Goal: Information Seeking & Learning: Learn about a topic

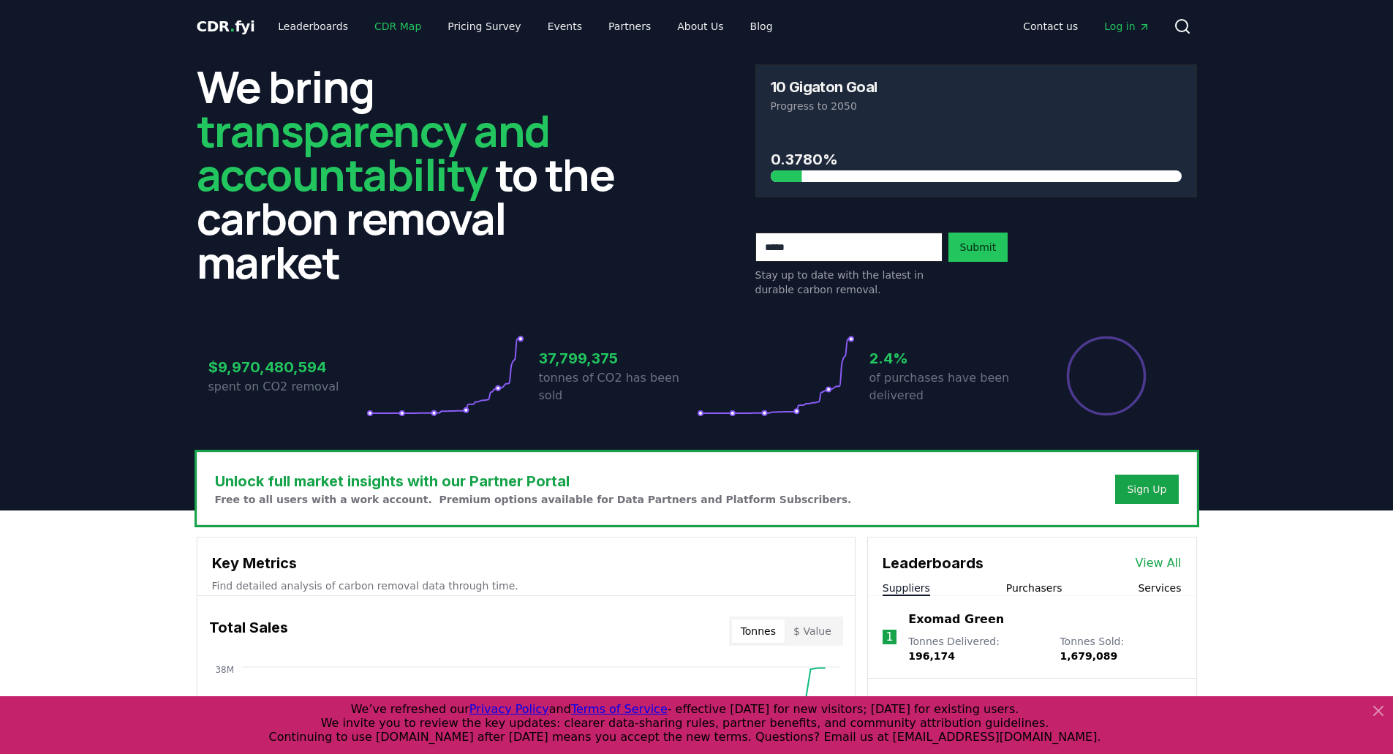
click at [378, 24] on link "CDR Map" at bounding box center [398, 26] width 70 height 26
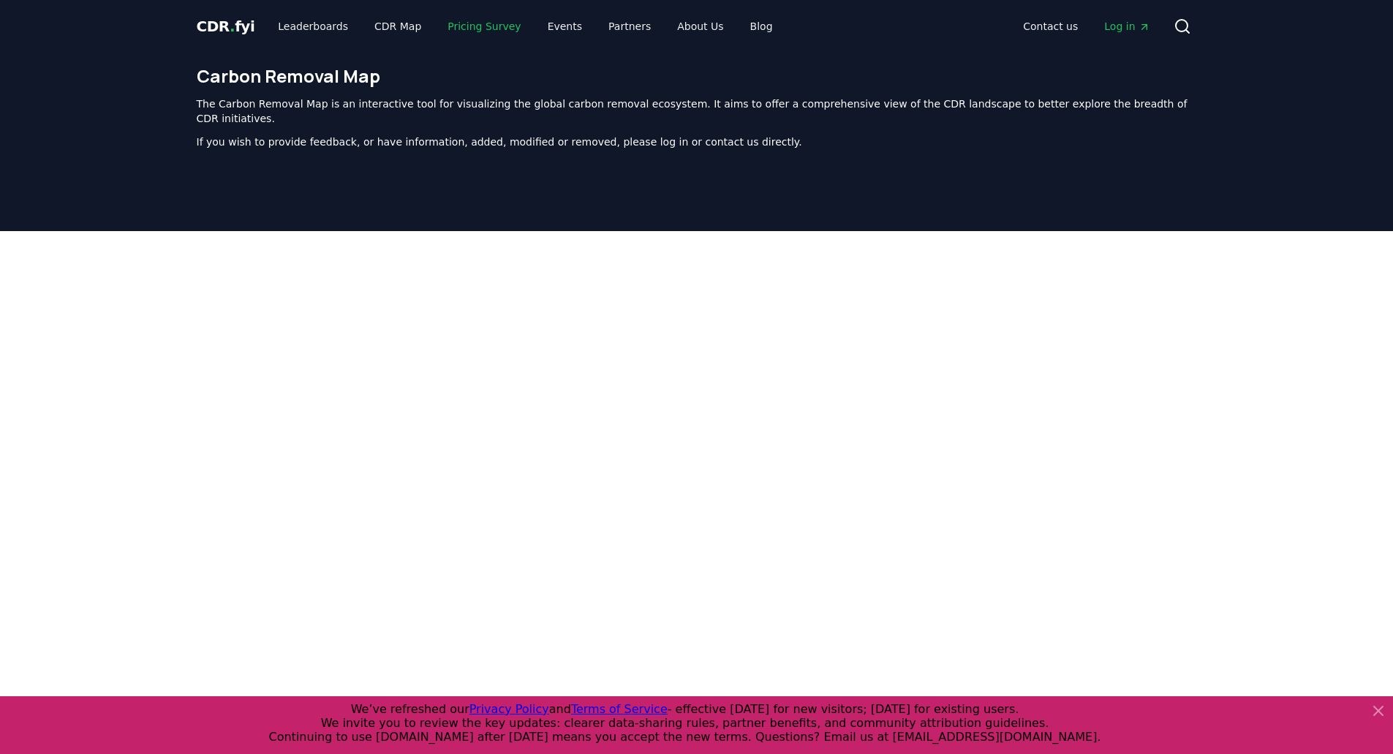
click at [462, 27] on link "Pricing Survey" at bounding box center [484, 26] width 97 height 26
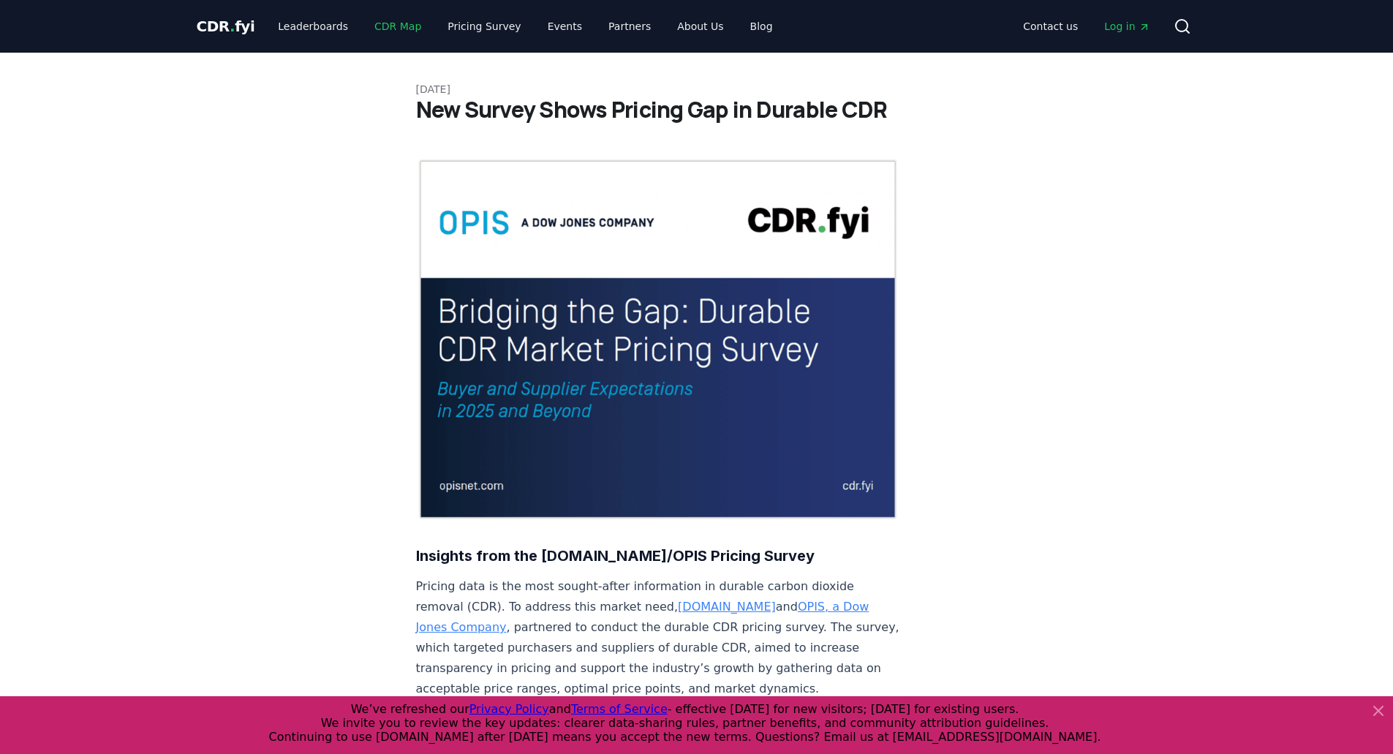
click at [376, 26] on link "CDR Map" at bounding box center [398, 26] width 70 height 26
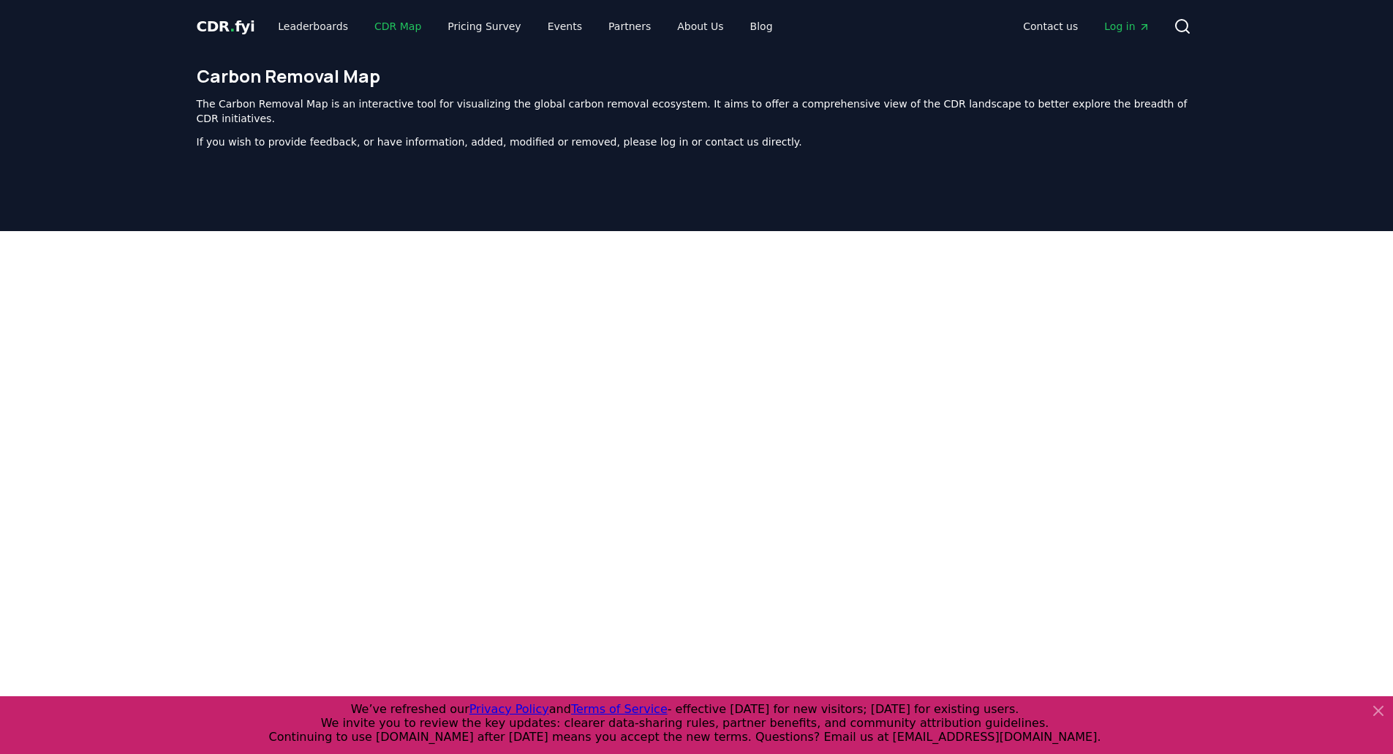
click at [401, 29] on link "CDR Map" at bounding box center [398, 26] width 70 height 26
click at [309, 26] on link "Leaderboards" at bounding box center [313, 26] width 94 height 26
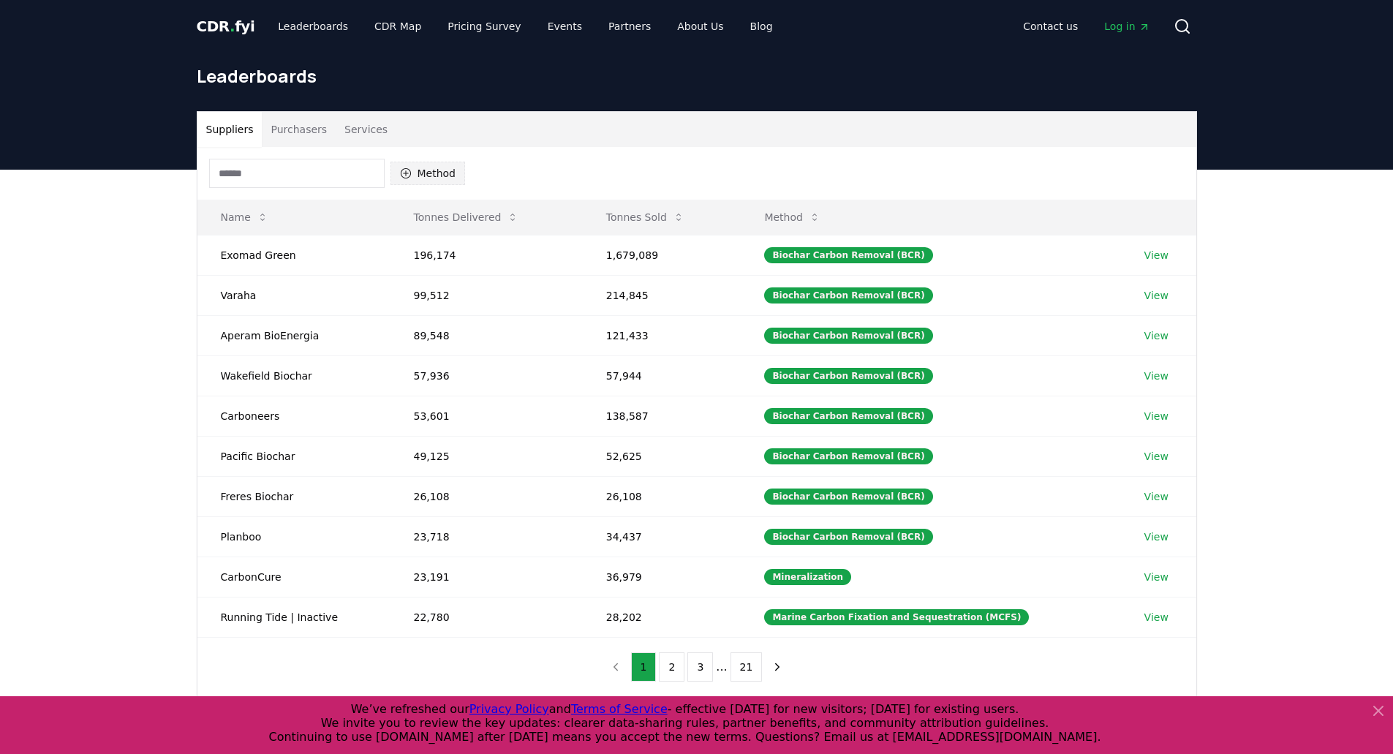
click at [442, 177] on button "Method" at bounding box center [428, 173] width 75 height 23
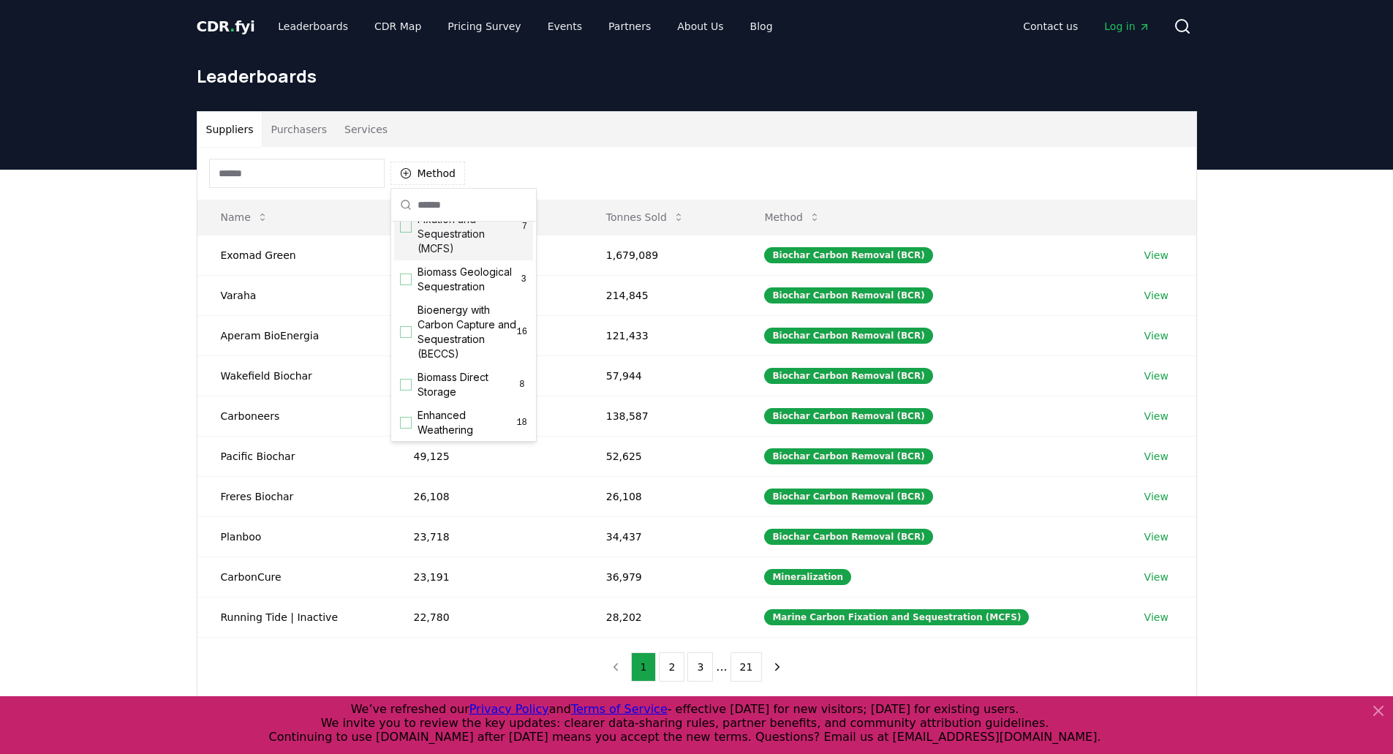
scroll to position [219, 0]
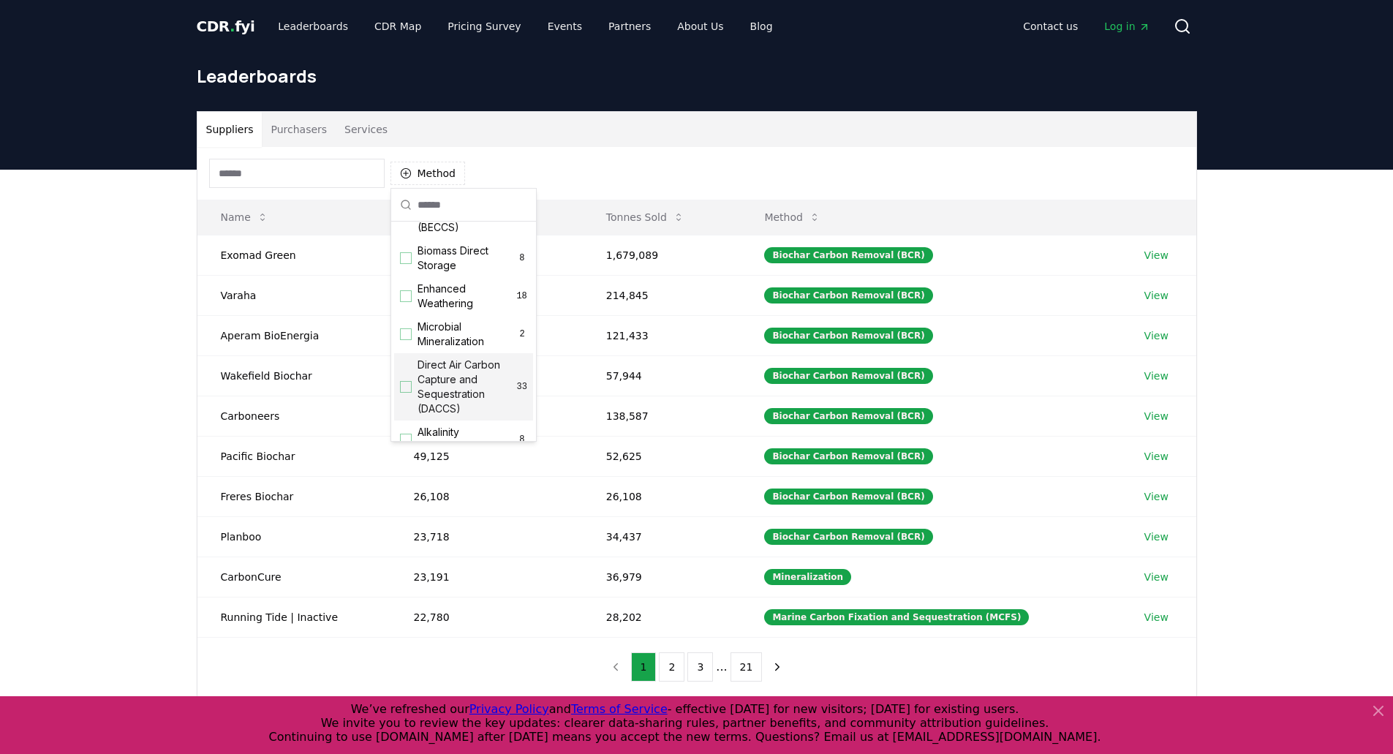
click at [452, 409] on span "Direct Air Carbon Capture and Sequestration (DACCS)" at bounding box center [467, 387] width 99 height 59
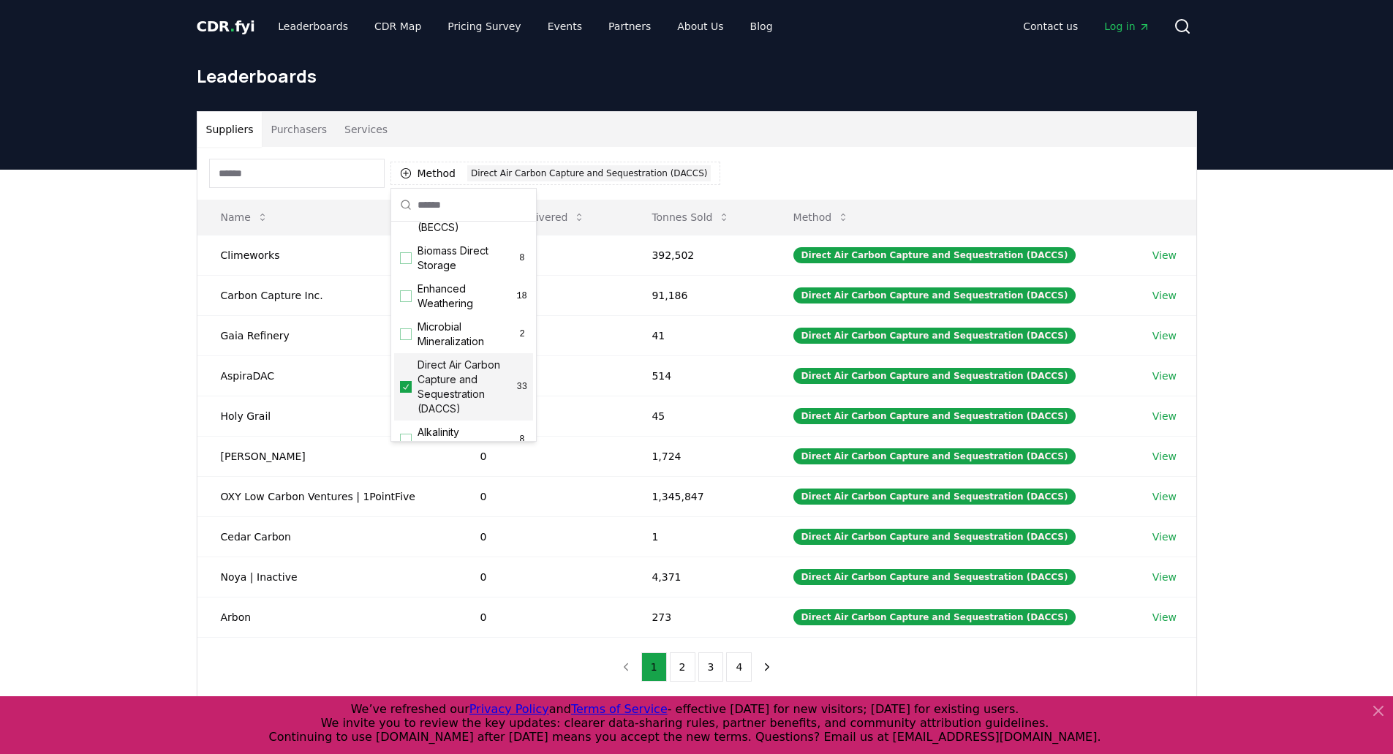
click at [500, 679] on div "Method 1 Direct Air Carbon Capture and Sequestration (DACCS) Name Tonnes Delive…" at bounding box center [696, 421] width 999 height 549
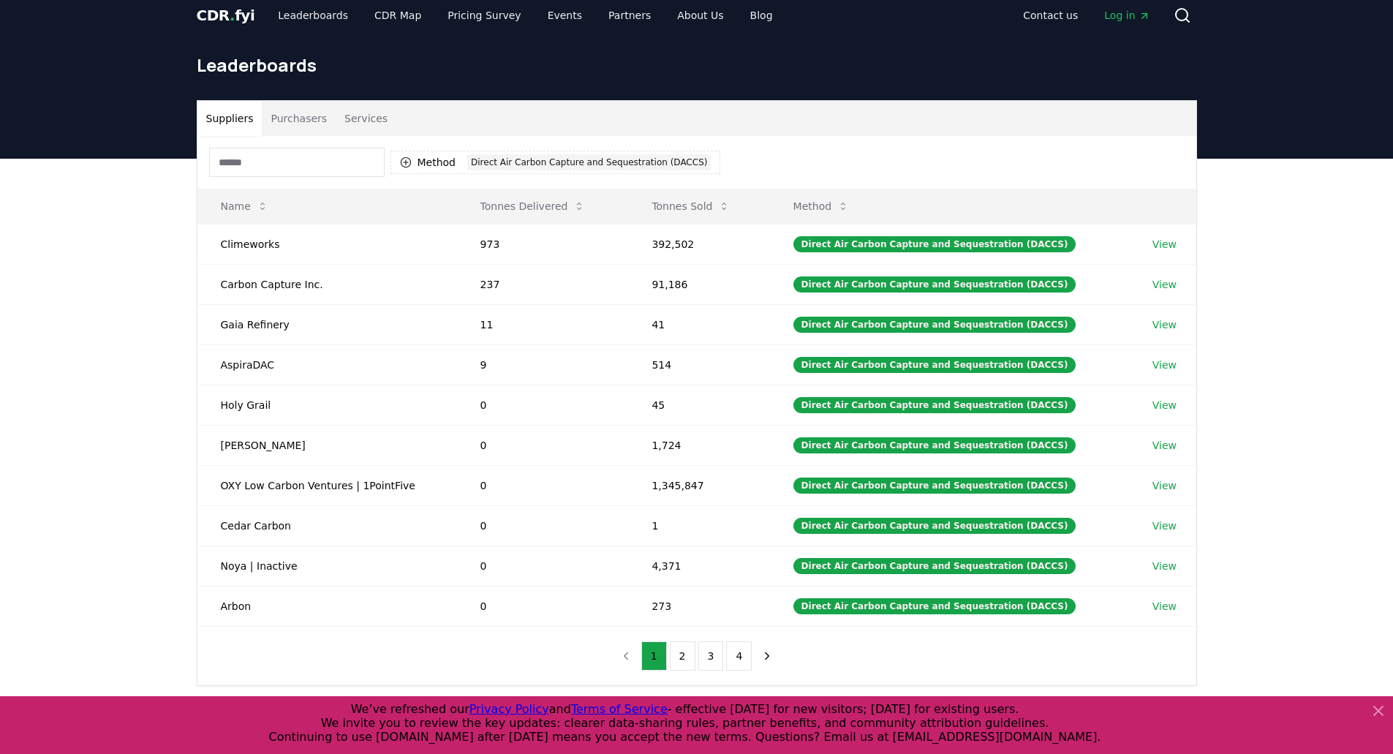
scroll to position [0, 0]
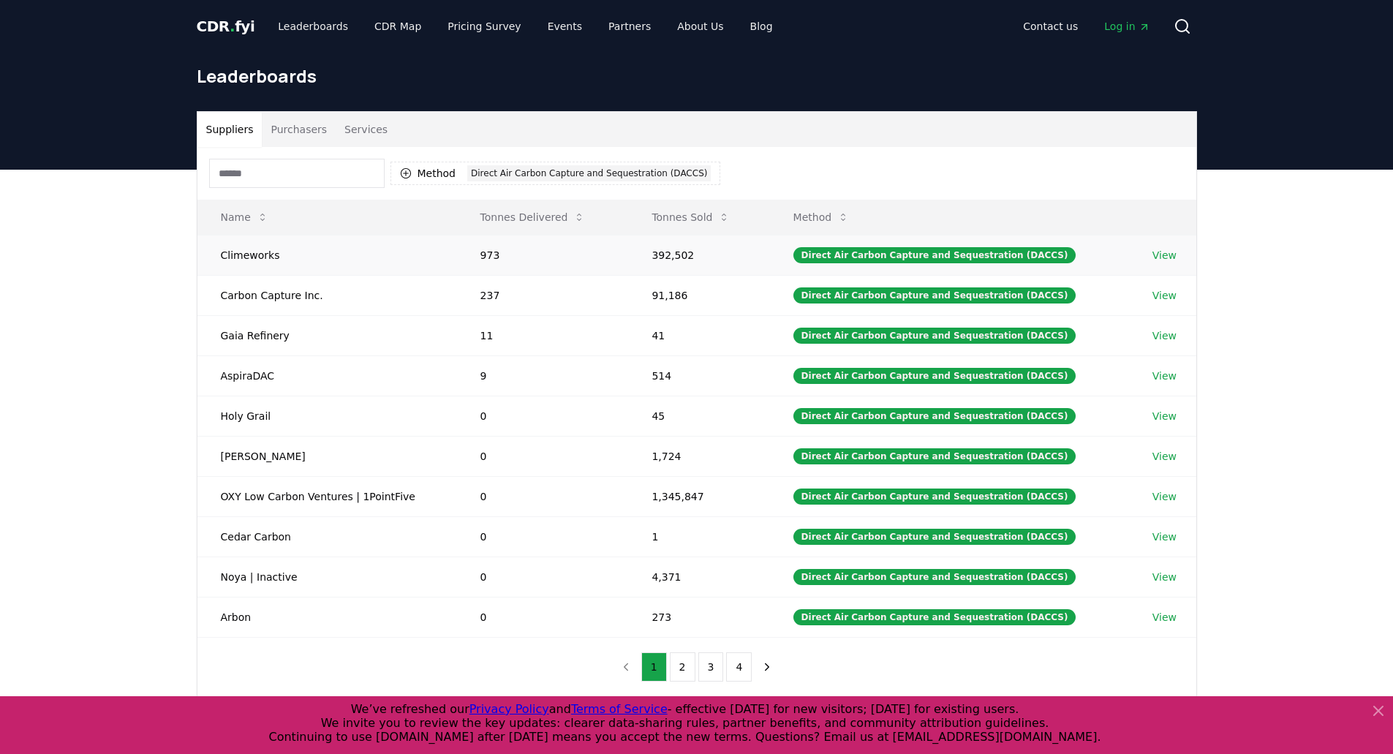
click at [1164, 254] on link "View" at bounding box center [1165, 255] width 24 height 15
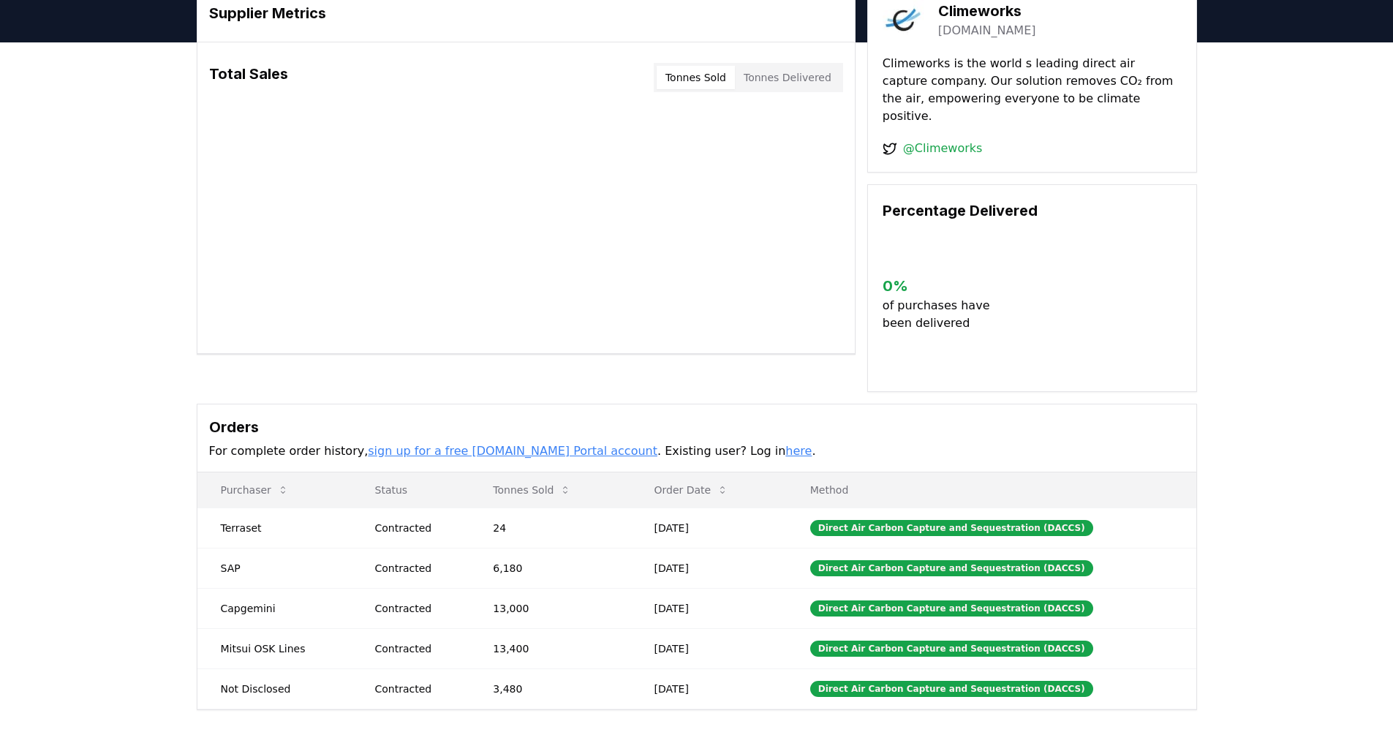
scroll to position [293, 0]
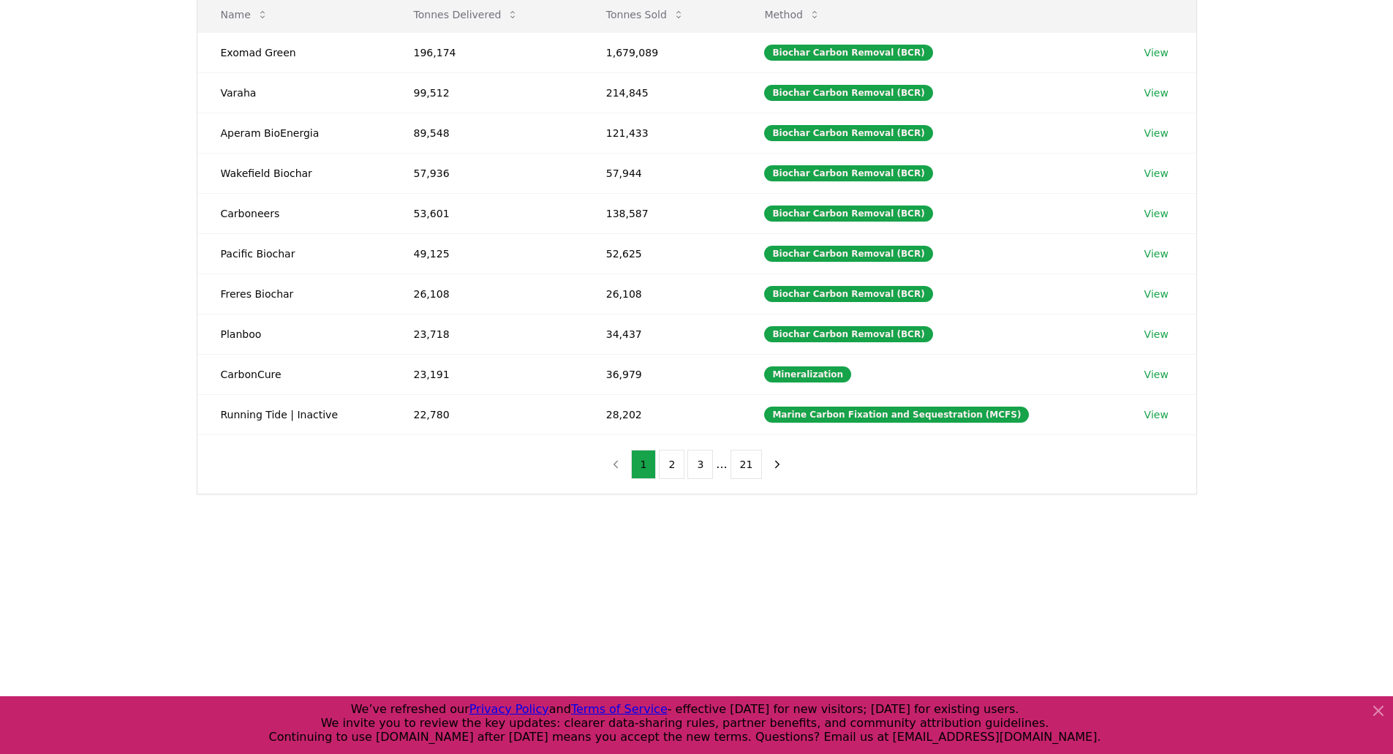
scroll to position [219, 0]
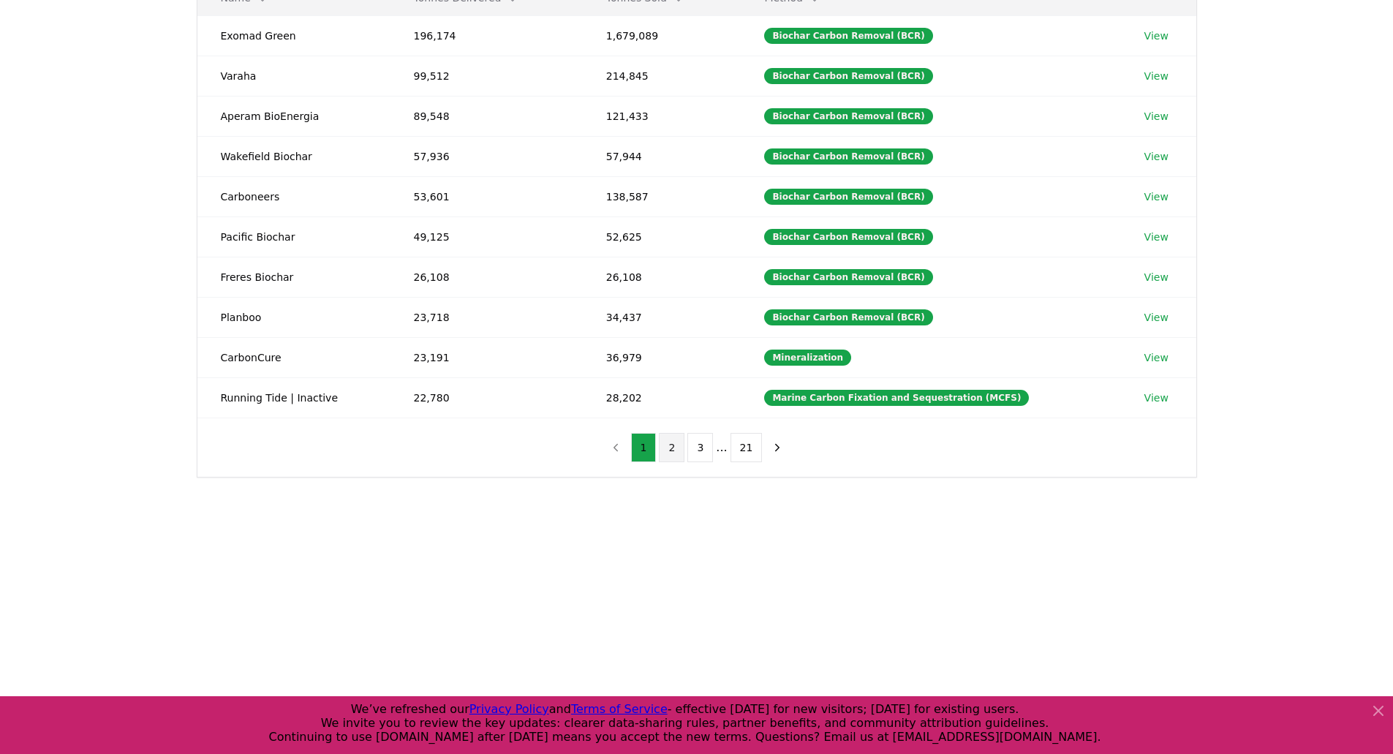
click at [674, 453] on button "2" at bounding box center [672, 447] width 26 height 29
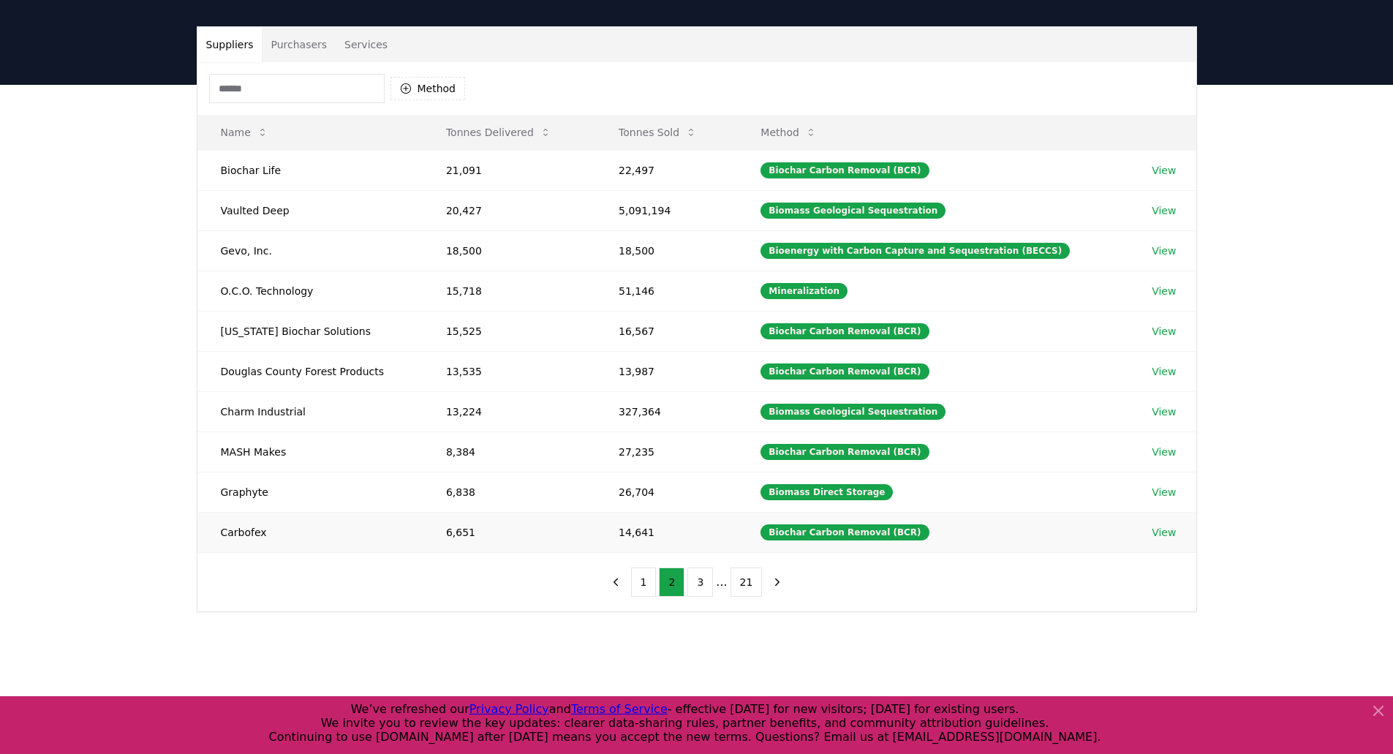
scroll to position [73, 0]
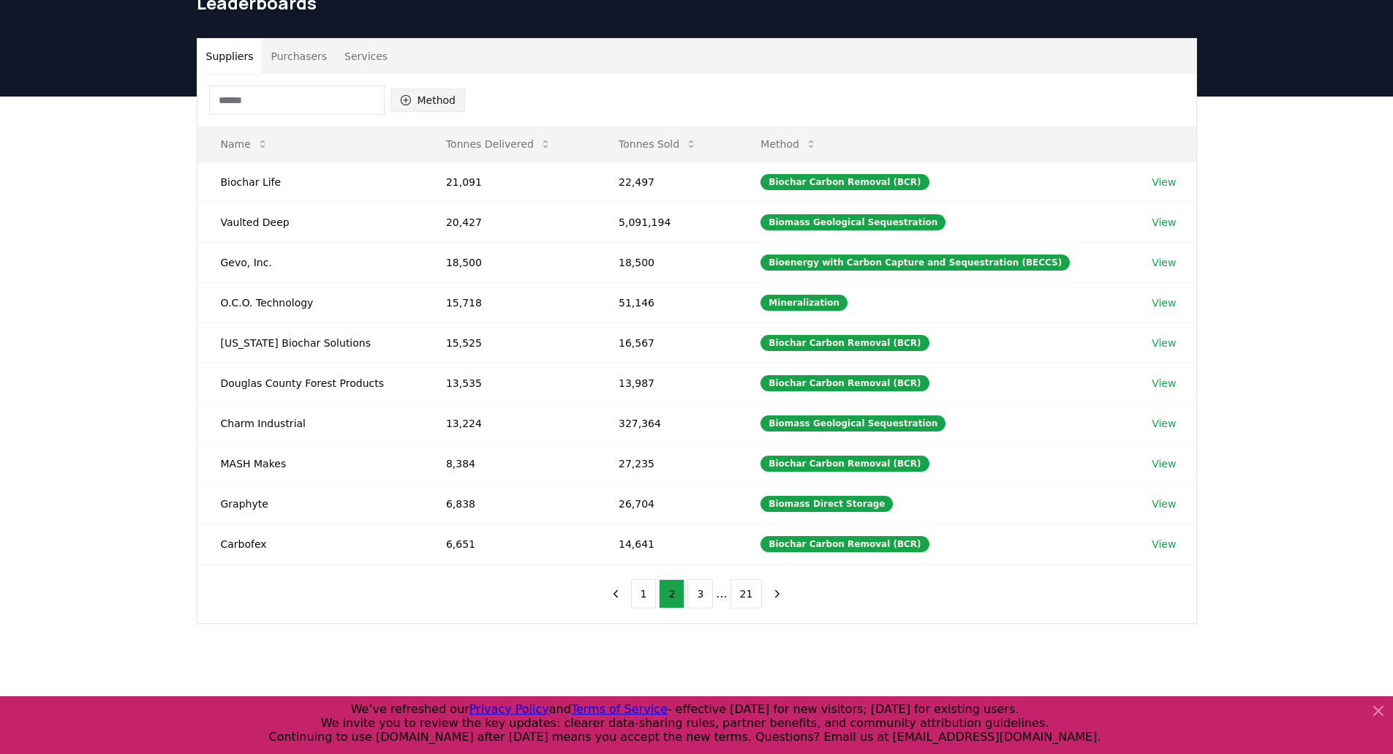
click at [459, 99] on button "Method" at bounding box center [428, 99] width 75 height 23
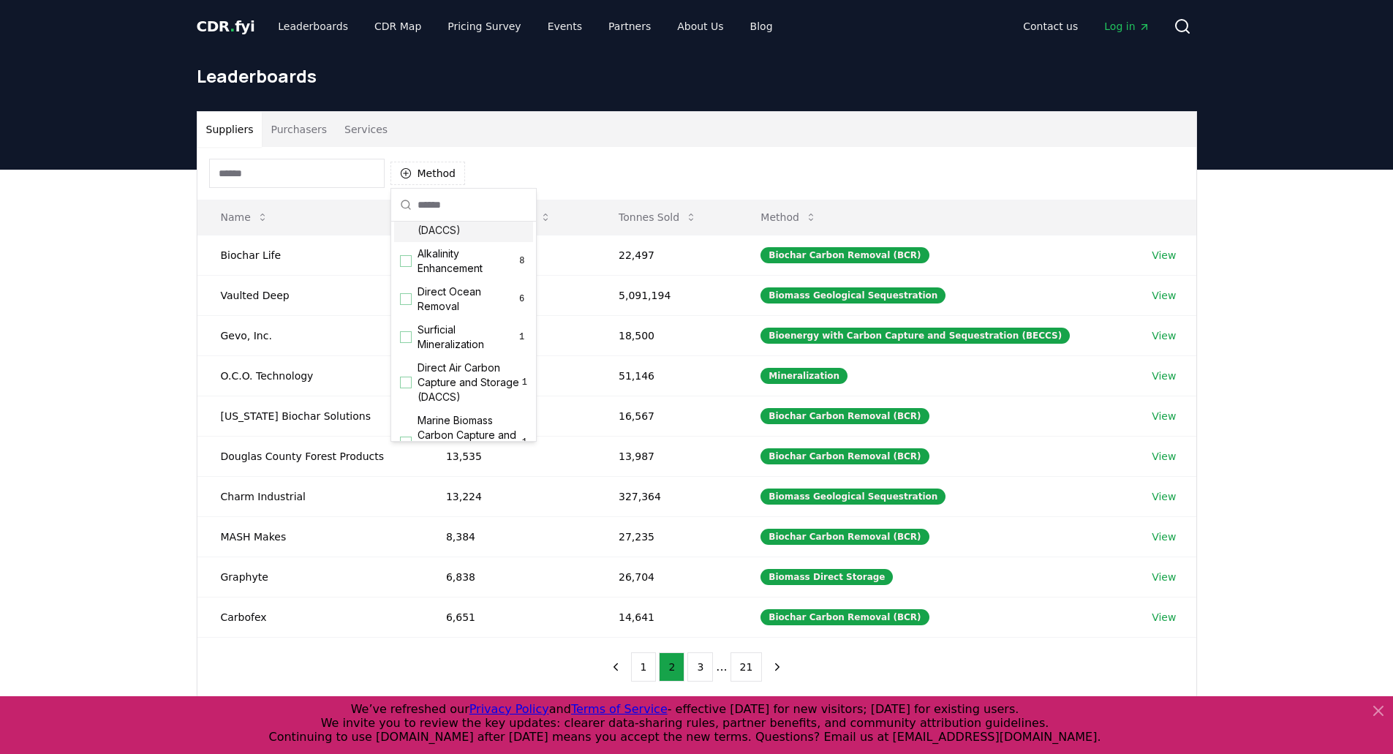
scroll to position [325, 0]
click at [408, 287] on div "Suggestions" at bounding box center [406, 282] width 12 height 12
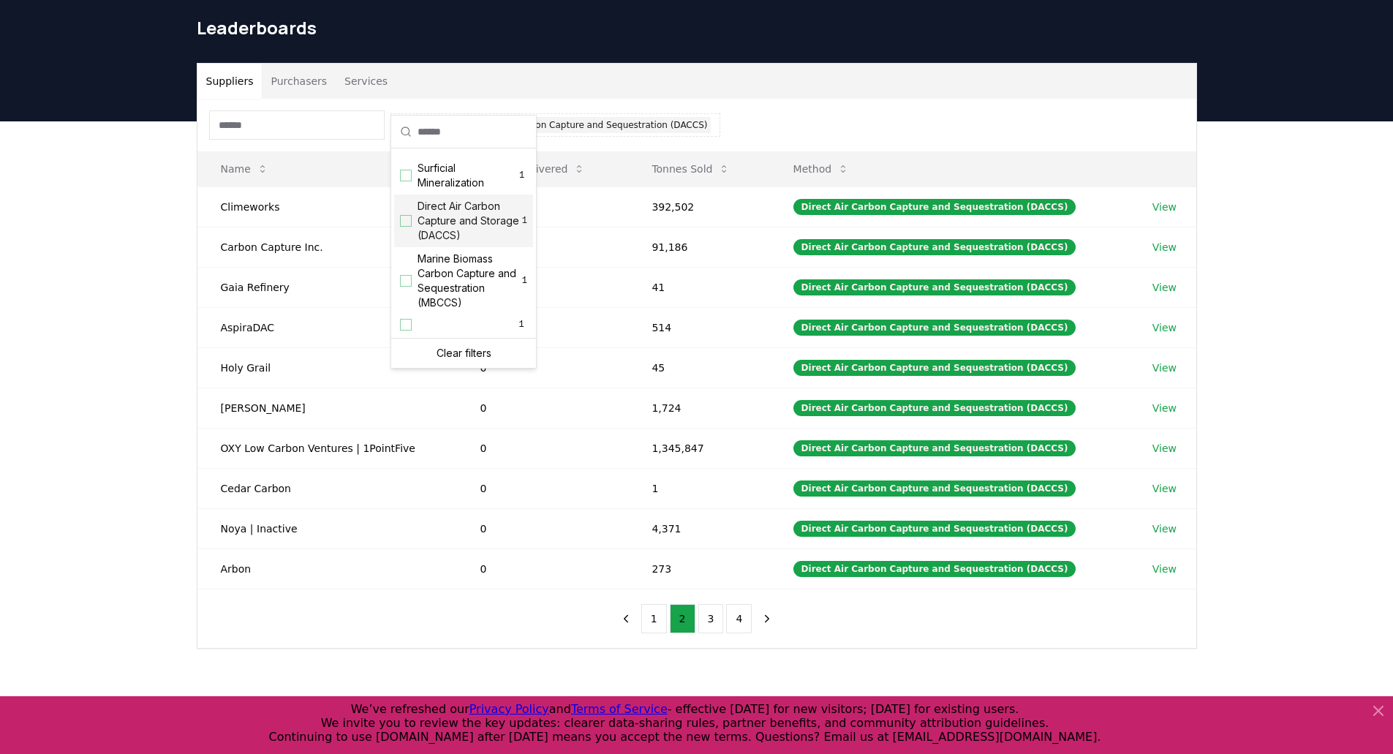
scroll to position [73, 0]
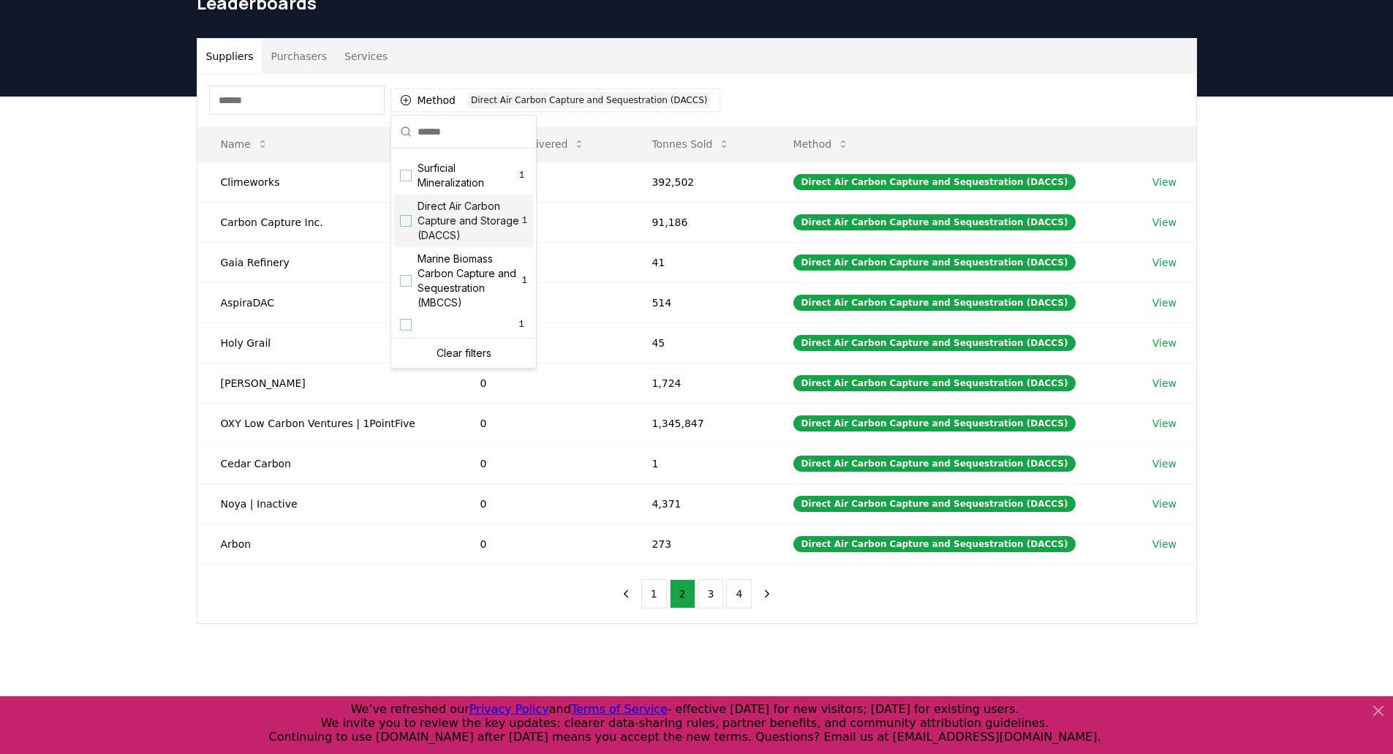
click at [408, 220] on div "Suggestions" at bounding box center [406, 221] width 12 height 12
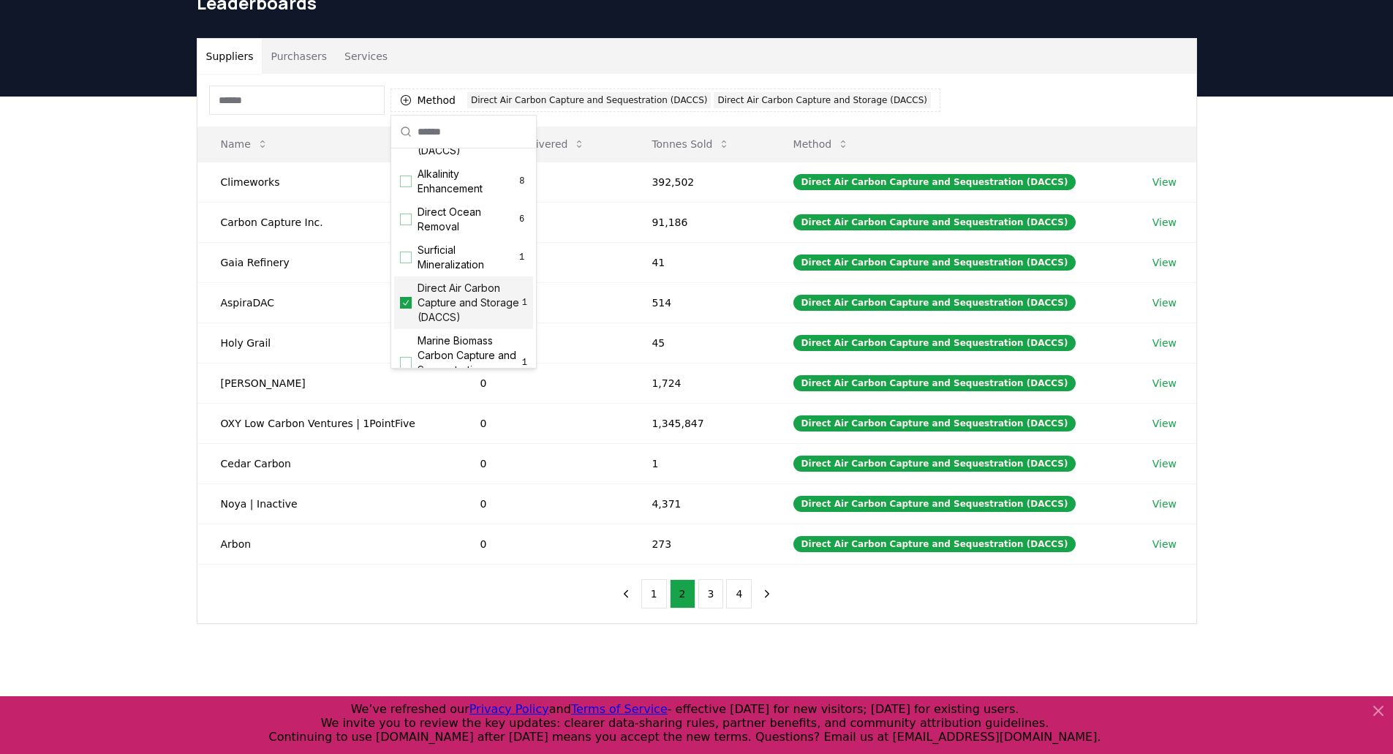
scroll to position [501, 0]
drag, startPoint x: 545, startPoint y: 613, endPoint x: 541, endPoint y: 598, distance: 15.8
click at [544, 613] on div "Method 2 Direct Air Carbon Capture and Sequestration (DACCS) Direct Air Carbon …" at bounding box center [696, 348] width 999 height 549
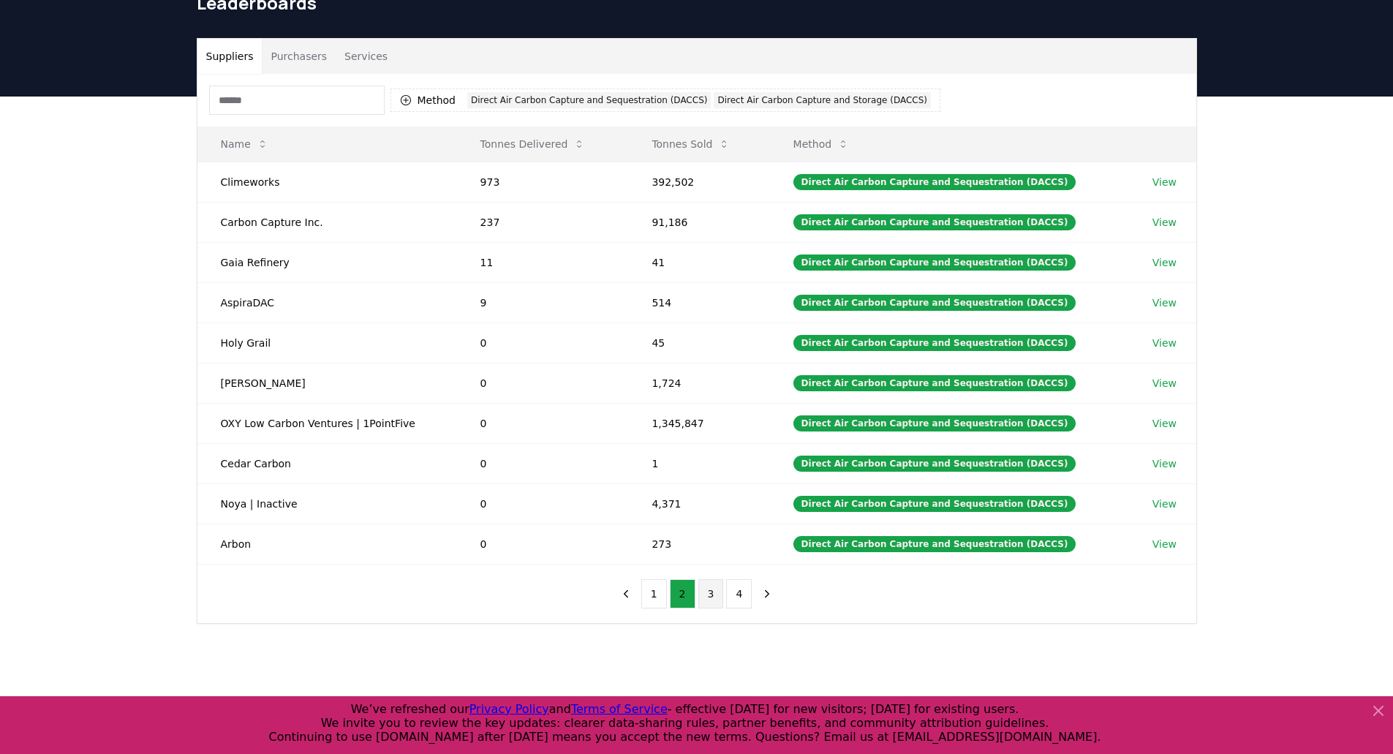
click at [701, 590] on button "3" at bounding box center [711, 593] width 26 height 29
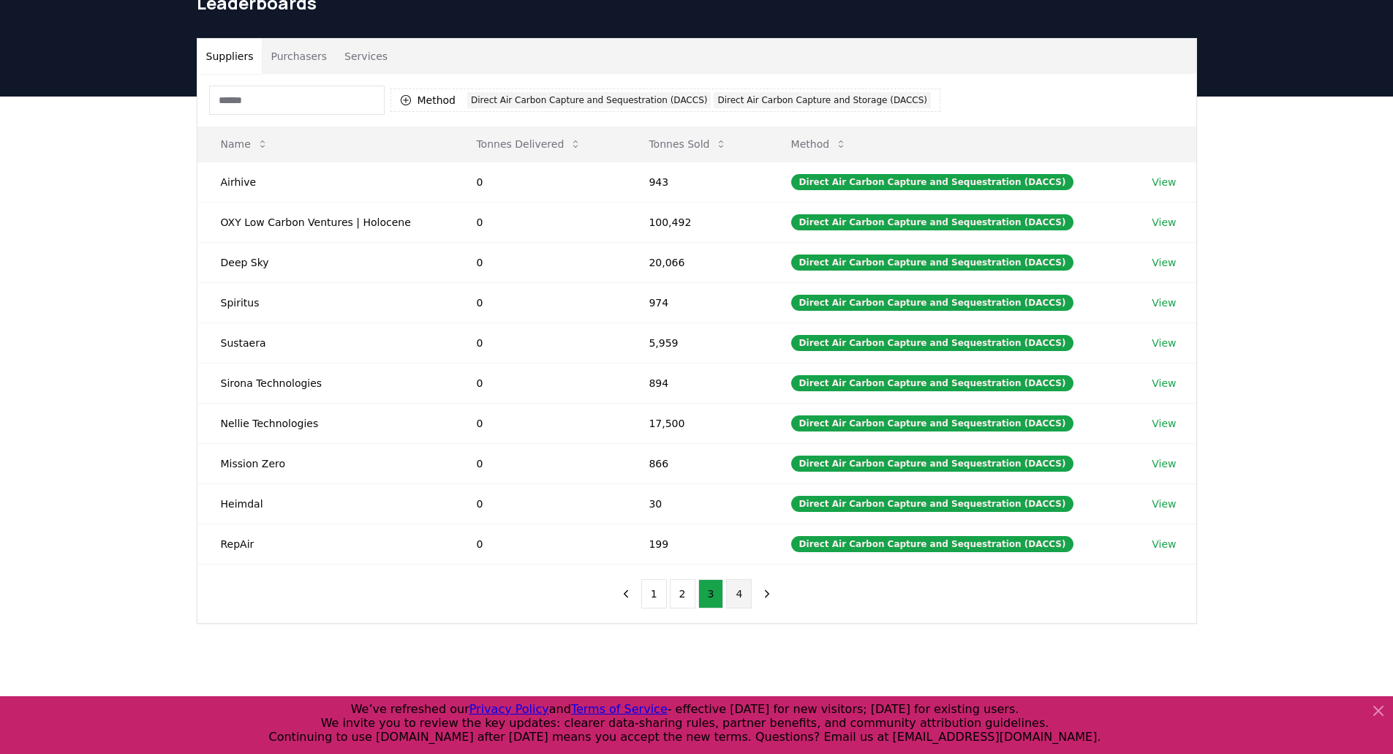
click at [734, 589] on button "4" at bounding box center [739, 593] width 26 height 29
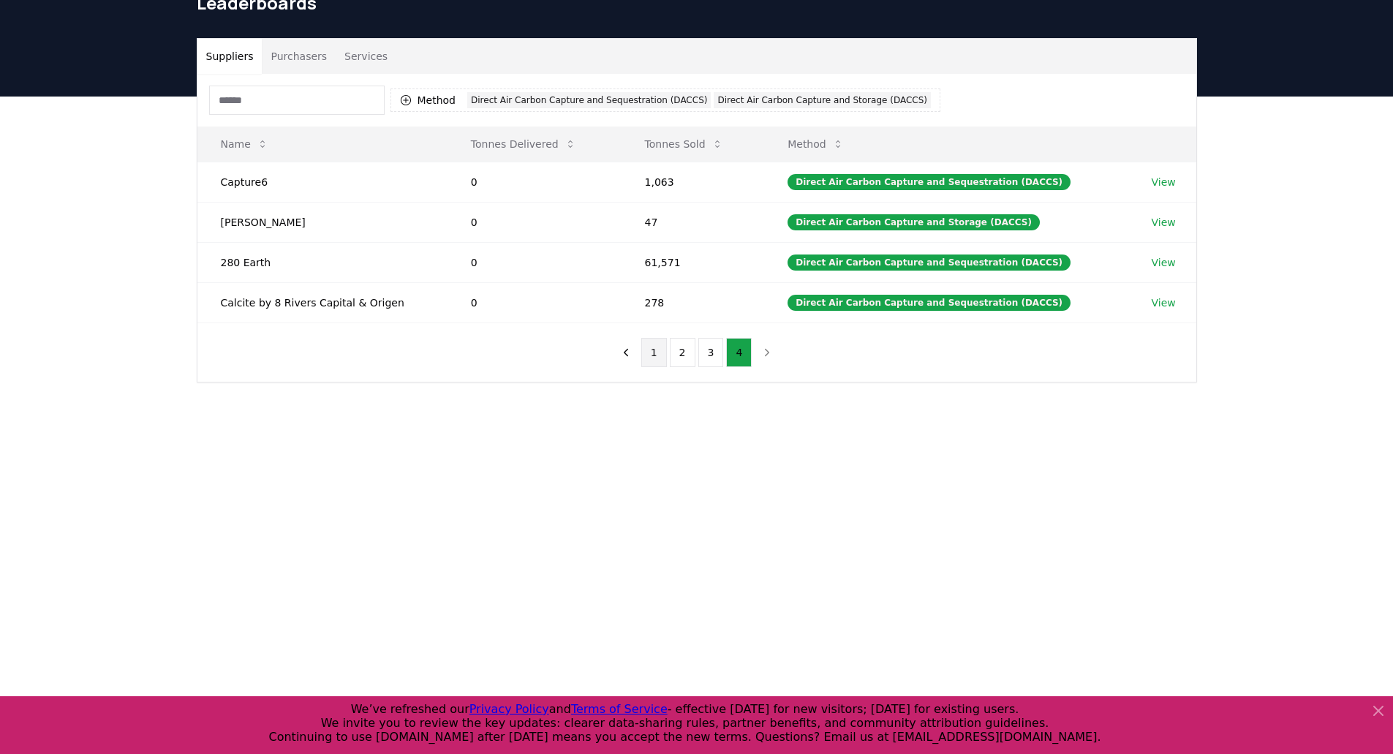
click at [653, 353] on button "1" at bounding box center [654, 352] width 26 height 29
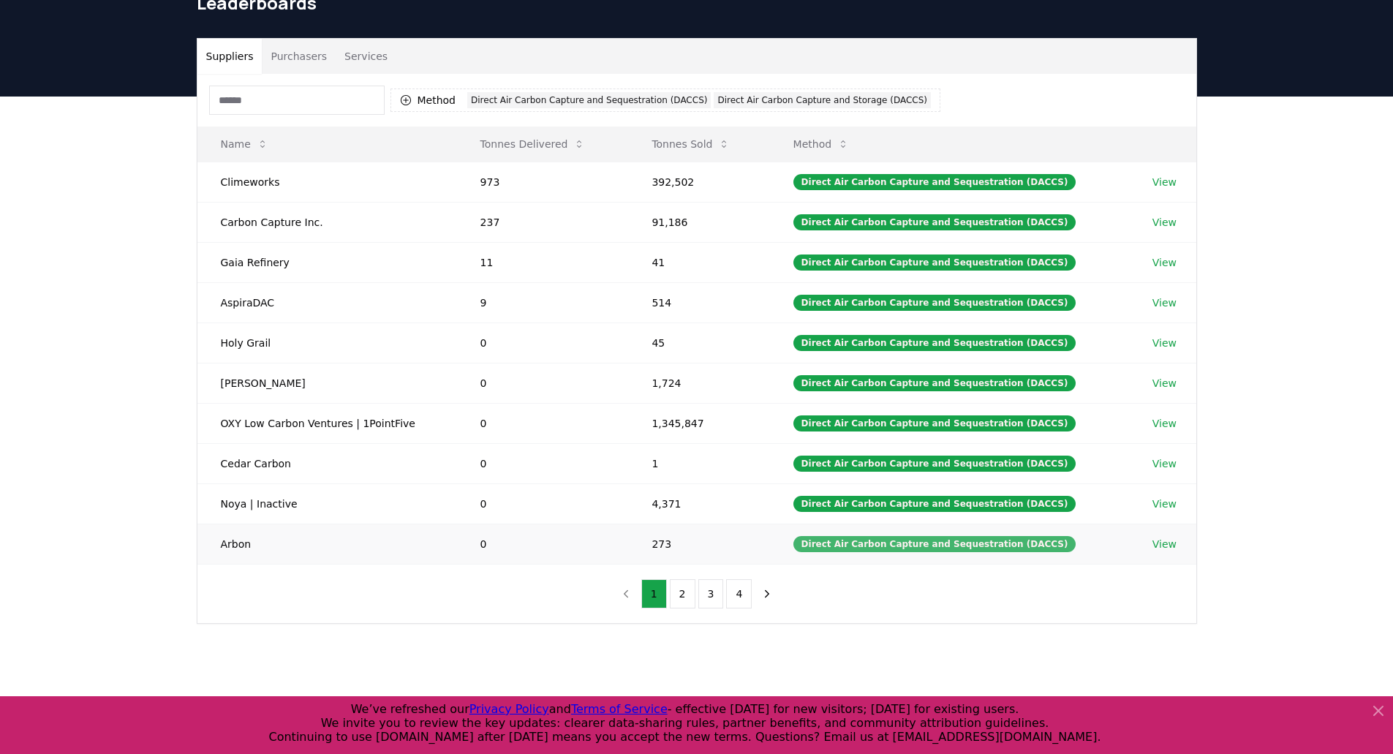
click at [925, 546] on div "Direct Air Carbon Capture and Sequestration (DACCS)" at bounding box center [935, 544] width 283 height 16
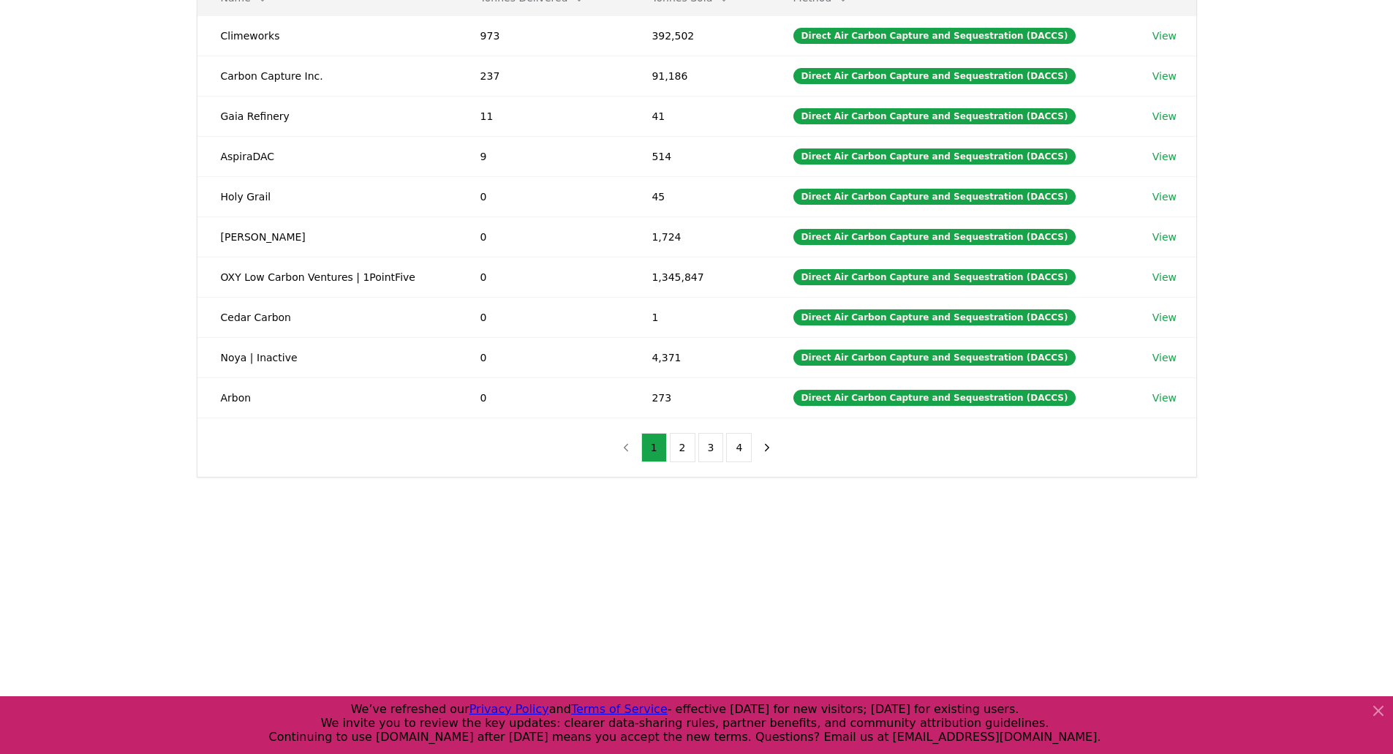
scroll to position [73, 0]
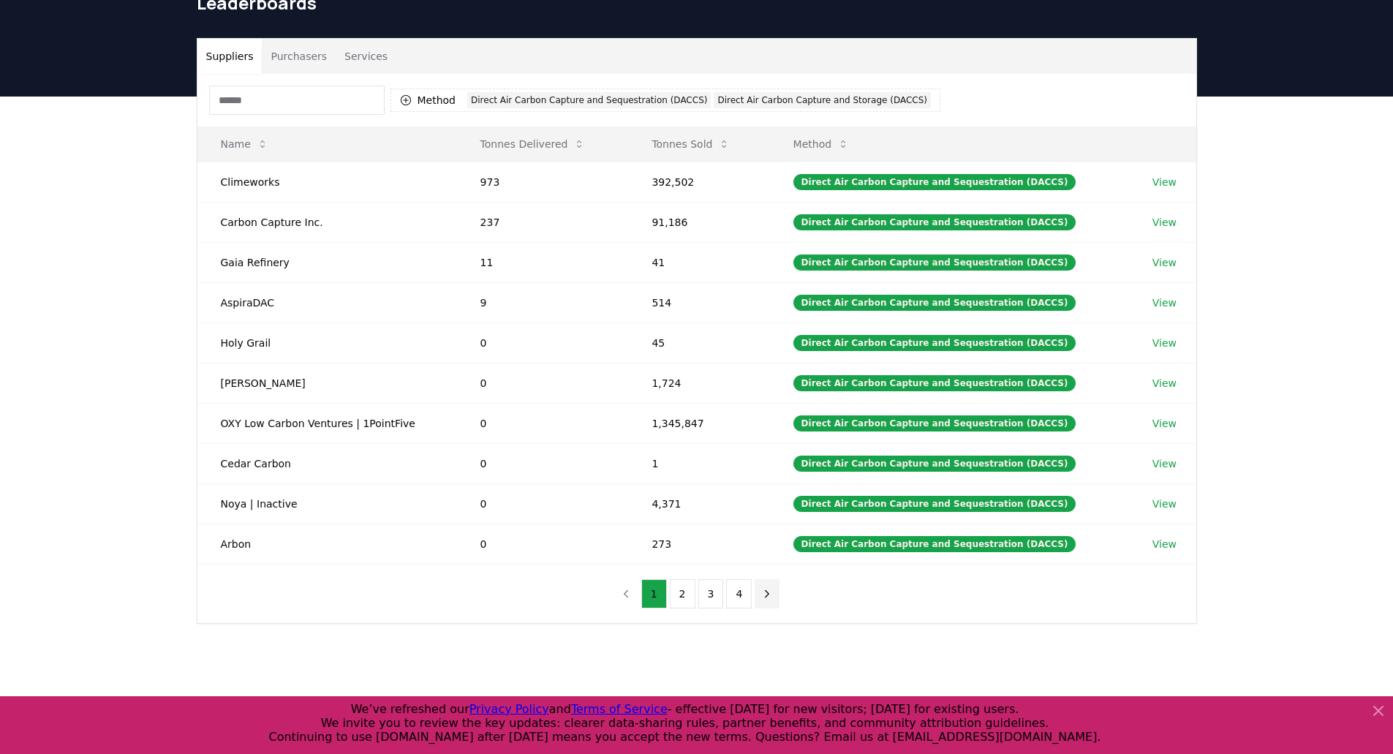
click at [761, 589] on icon "next page" at bounding box center [767, 593] width 13 height 13
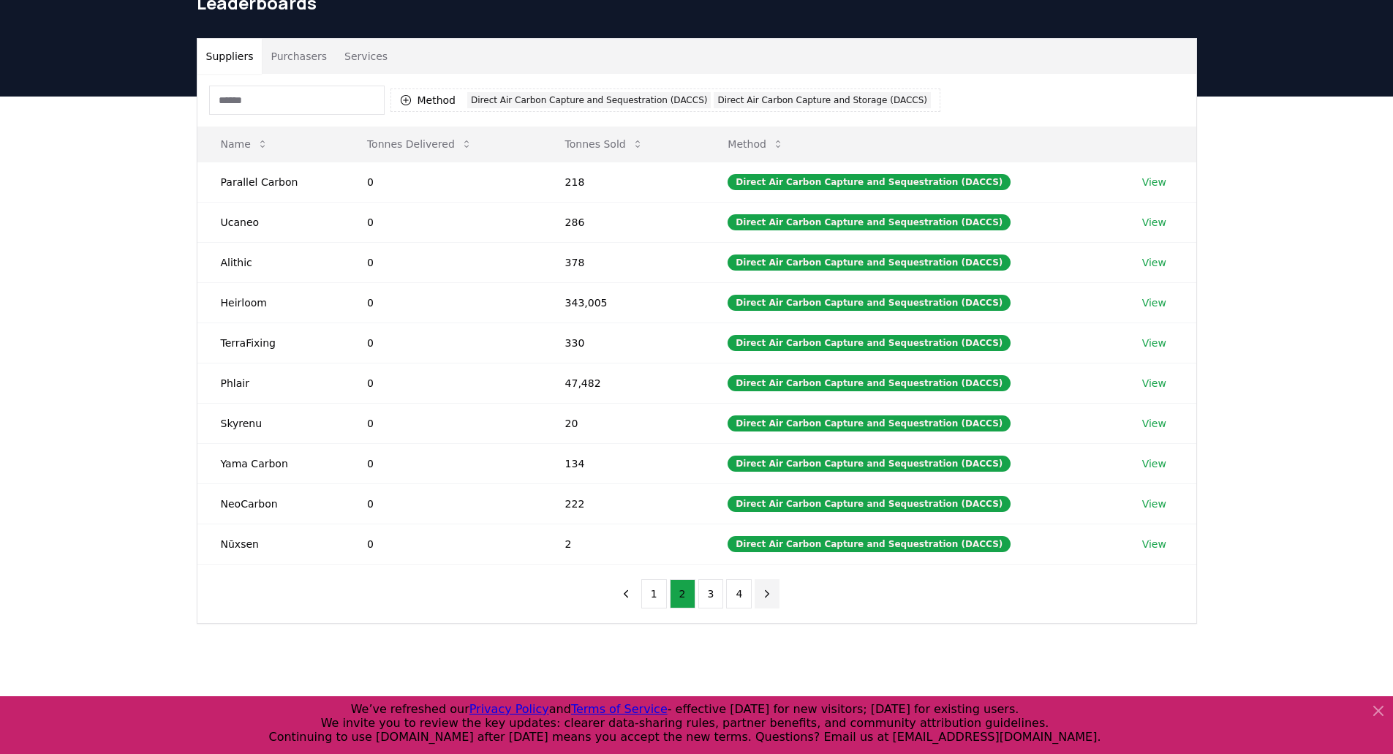
click at [761, 589] on icon "next page" at bounding box center [767, 593] width 13 height 13
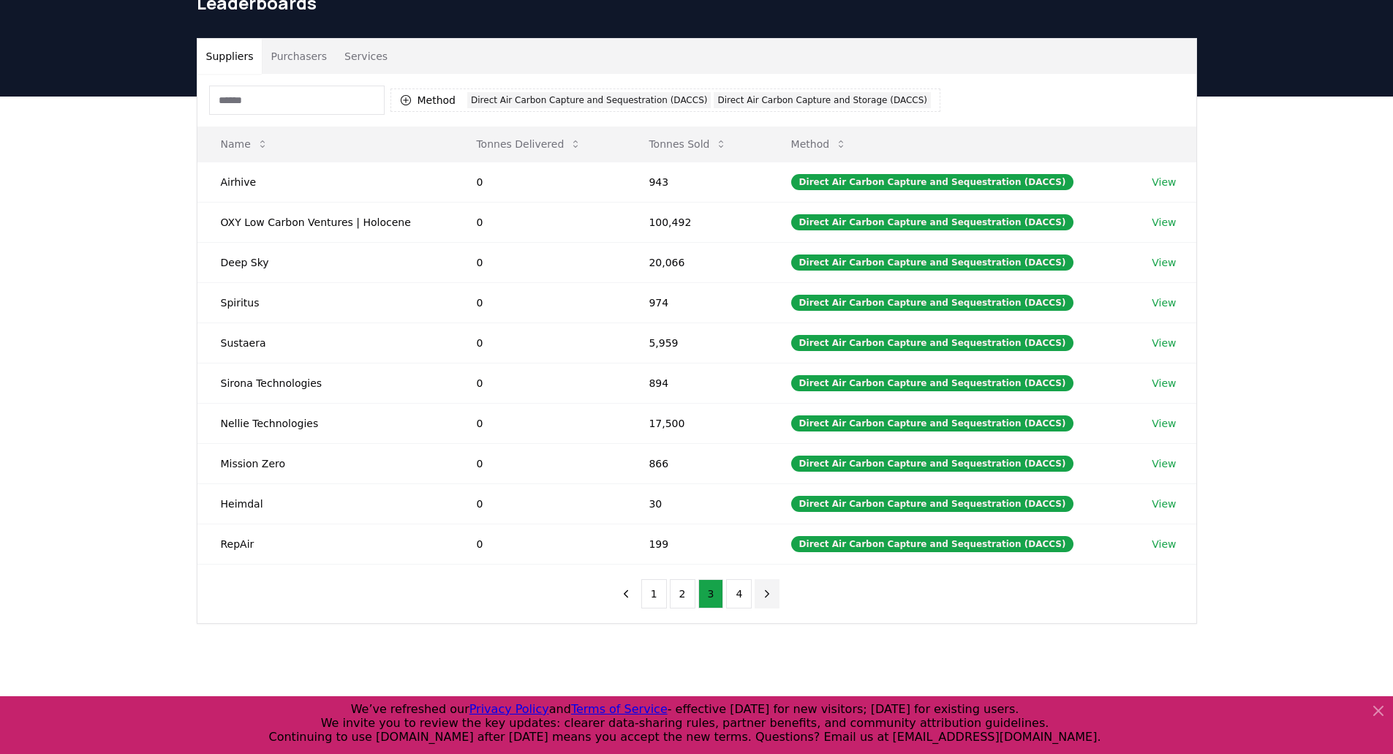
click at [761, 589] on icon "next page" at bounding box center [767, 593] width 13 height 13
